Goal: Find specific page/section: Find specific page/section

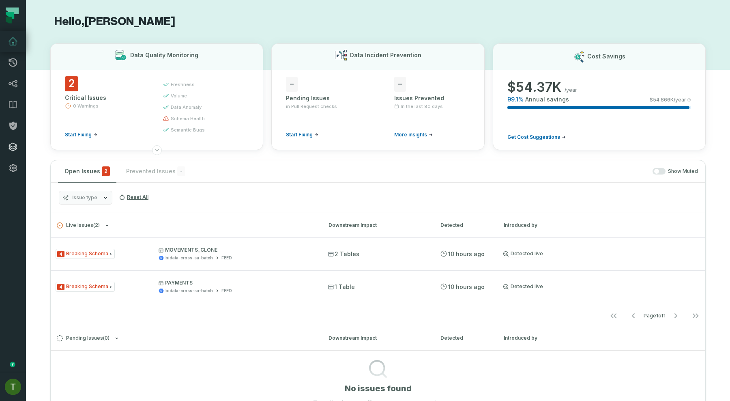
click at [17, 151] on icon at bounding box center [13, 147] width 10 height 10
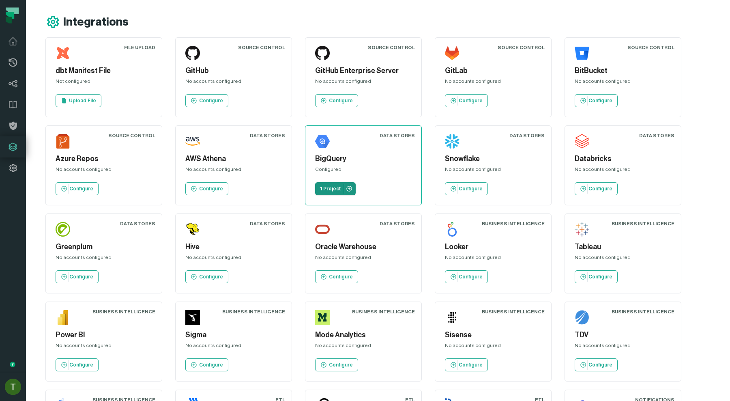
click at [320, 188] on p "1 Project" at bounding box center [330, 188] width 21 height 6
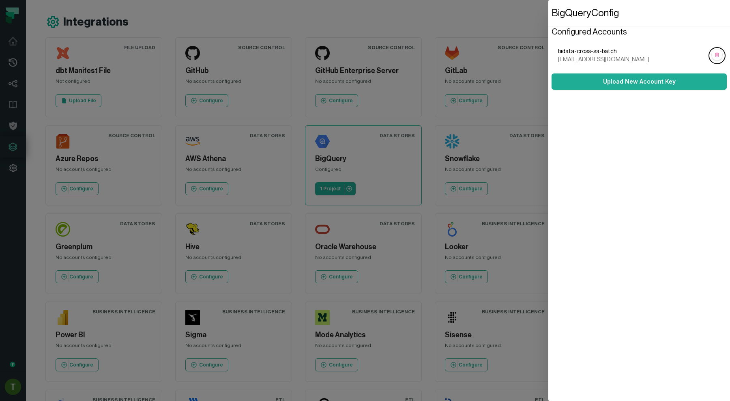
click at [598, 49] on span "bidata-cross-sa-batch" at bounding box center [632, 51] width 149 height 8
copy span "bidata-cross-sa-batch"
